Goal: Information Seeking & Learning: Learn about a topic

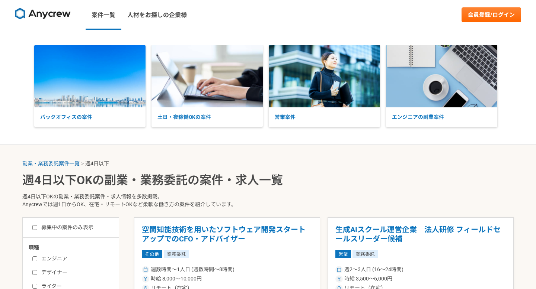
select select "4"
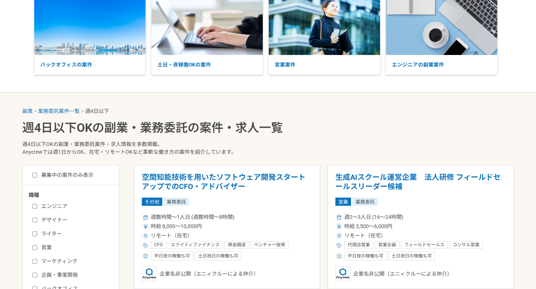
scroll to position [130, 0]
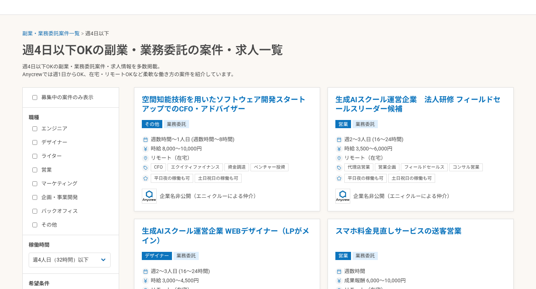
click at [36, 168] on input "営業" at bounding box center [34, 170] width 5 height 5
checkbox input "true"
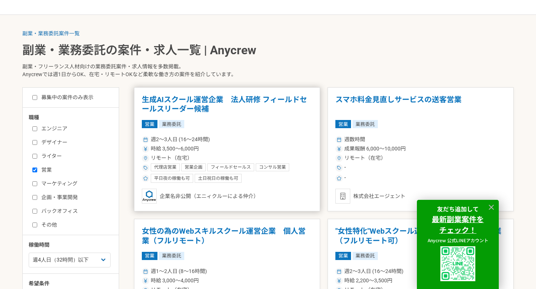
click at [206, 98] on h1 "生成AIスクール運営企業　法人研修 フィールドセールスリーダー候補" at bounding box center [227, 104] width 170 height 19
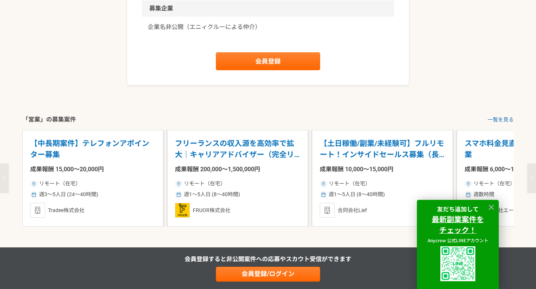
scroll to position [1140, 0]
